Goal: Check status: Check status

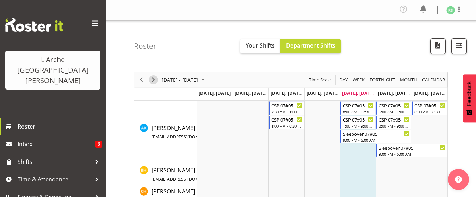
click at [153, 80] on span "Next" at bounding box center [153, 79] width 8 height 9
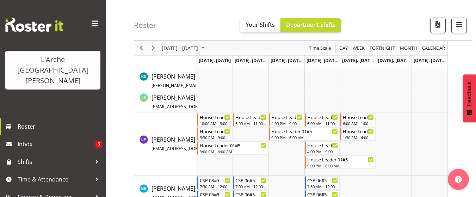
scroll to position [282, 0]
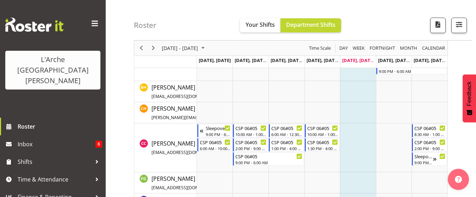
scroll to position [85, 0]
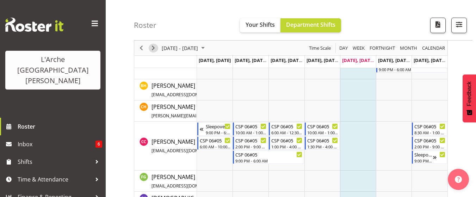
click at [156, 49] on span "Next" at bounding box center [153, 48] width 8 height 9
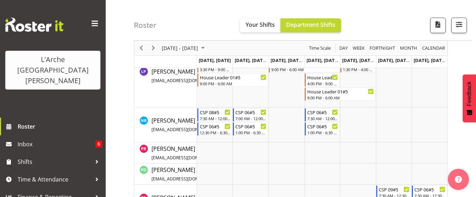
scroll to position [324, 0]
